Goal: Task Accomplishment & Management: Manage account settings

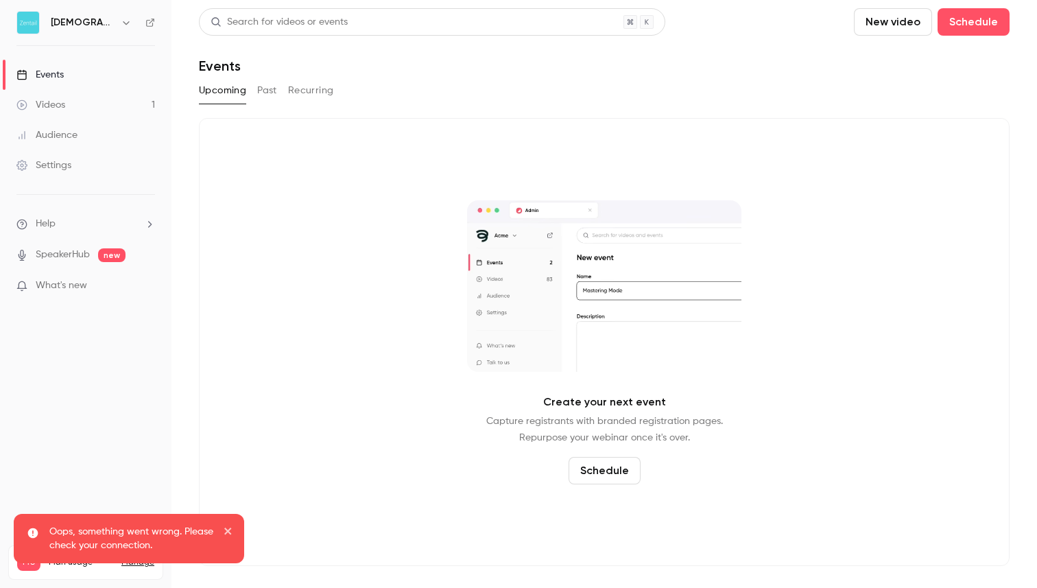
click at [271, 92] on button "Past" at bounding box center [267, 91] width 20 height 22
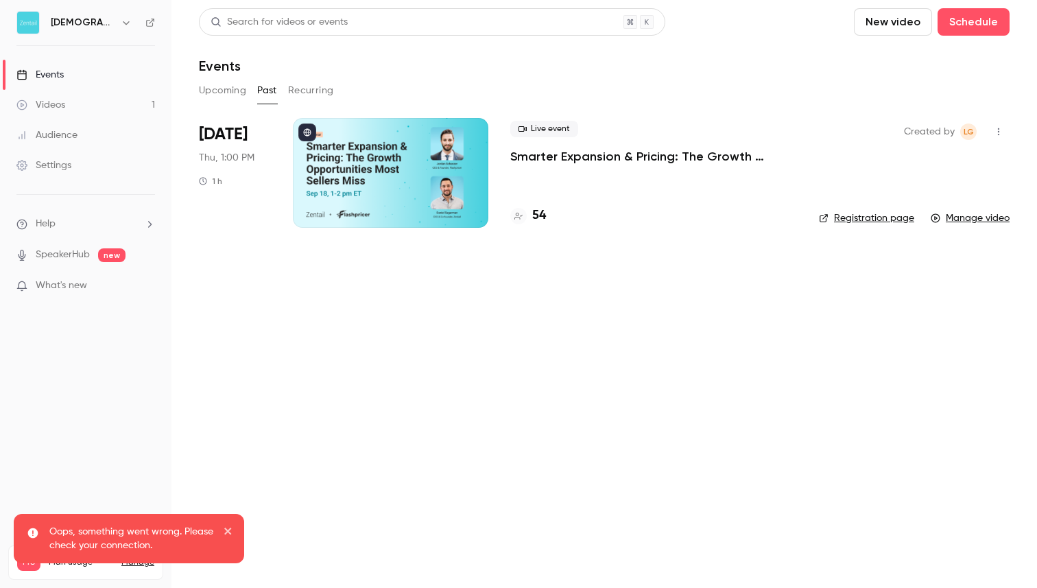
click at [392, 161] on div at bounding box center [390, 173] width 195 height 110
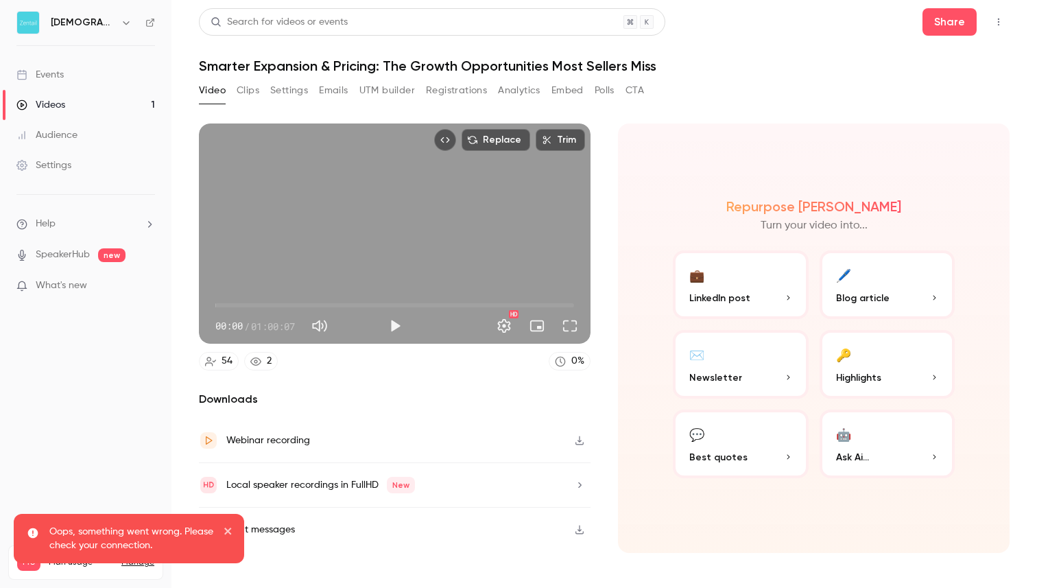
click at [337, 91] on button "Emails" at bounding box center [333, 91] width 29 height 22
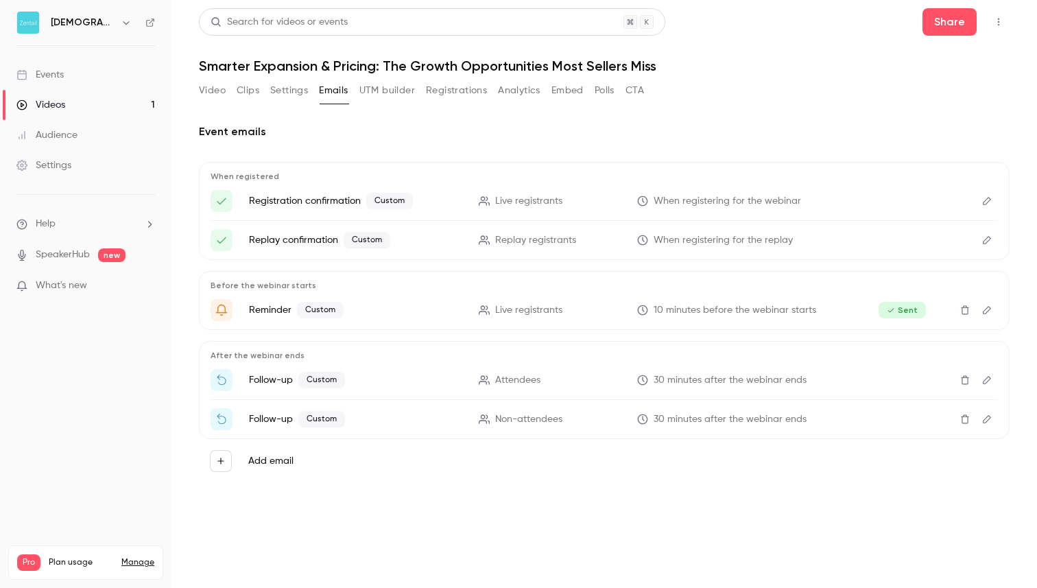
click at [986, 385] on button "Edit" at bounding box center [987, 380] width 22 height 22
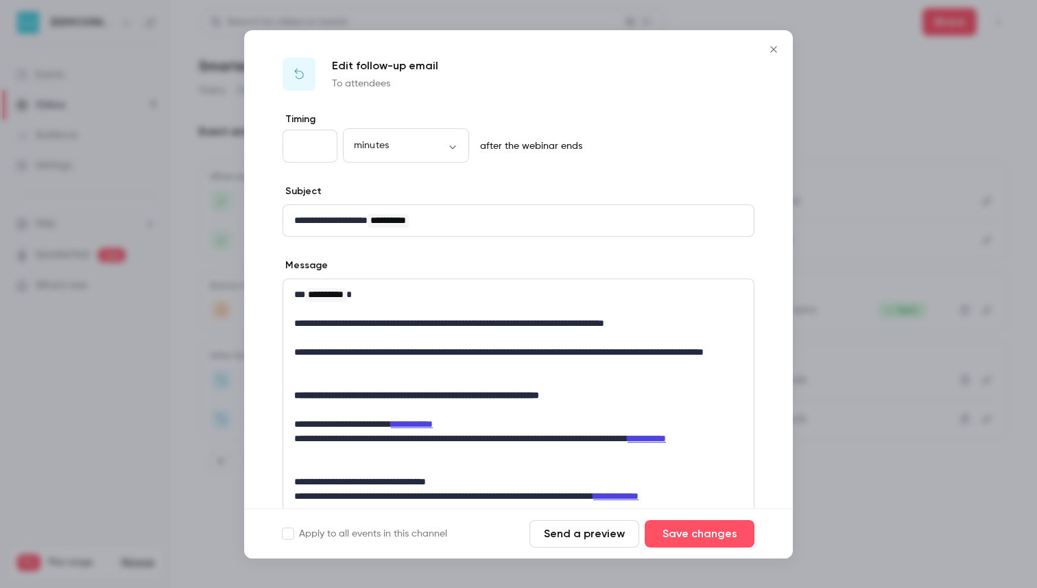
click at [774, 46] on icon "Close" at bounding box center [773, 49] width 16 height 11
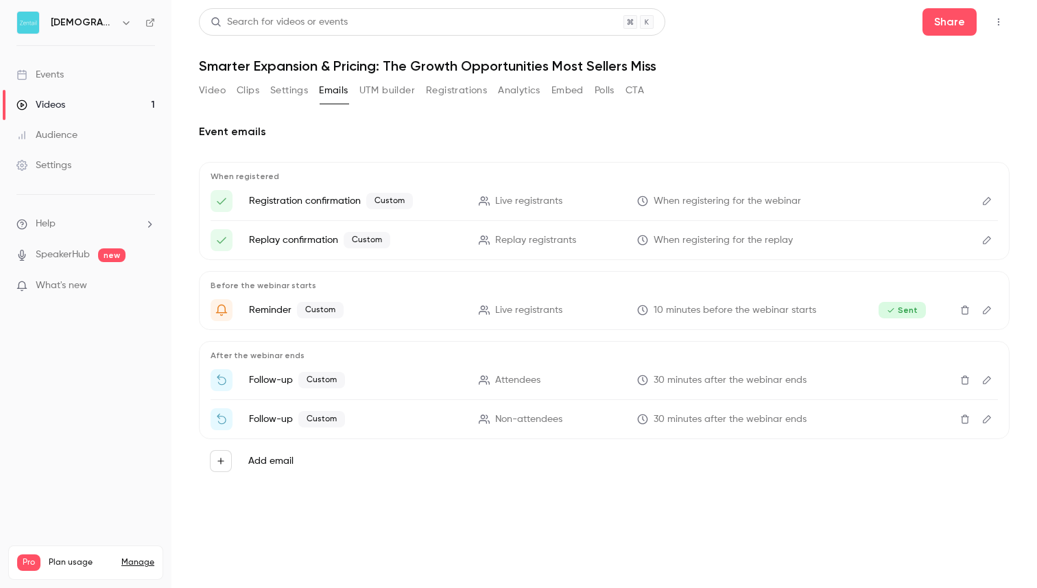
click at [984, 381] on icon "Edit" at bounding box center [987, 380] width 11 height 10
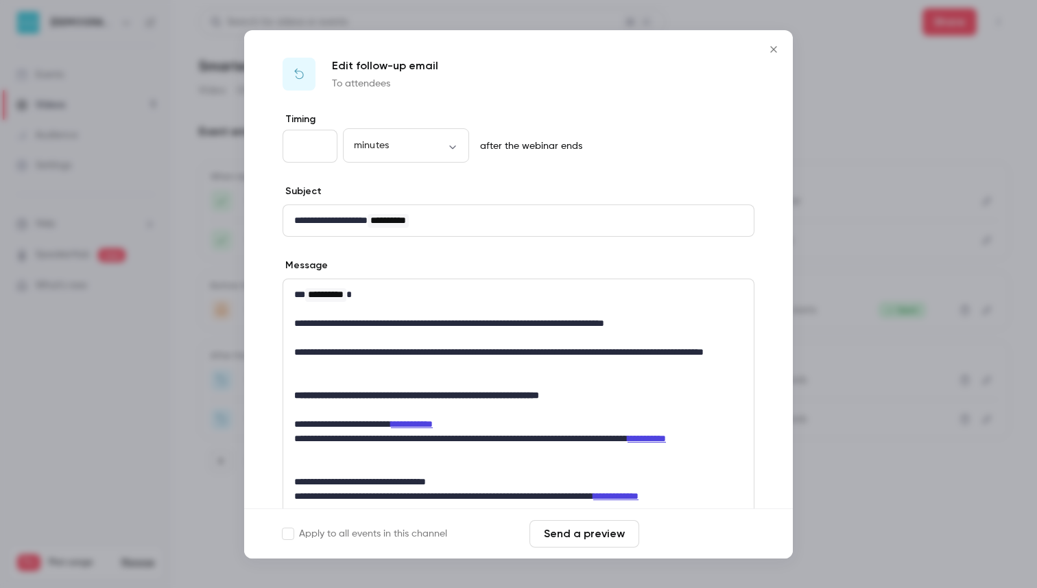
click at [712, 531] on button "Save changes" at bounding box center [700, 533] width 110 height 27
